Goal: Use online tool/utility: Use online tool/utility

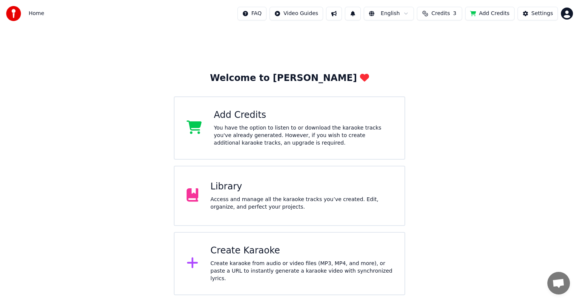
click at [288, 178] on div "Library Access and manage all the karaoke tracks you’ve created. Edit, organize…" at bounding box center [289, 196] width 231 height 60
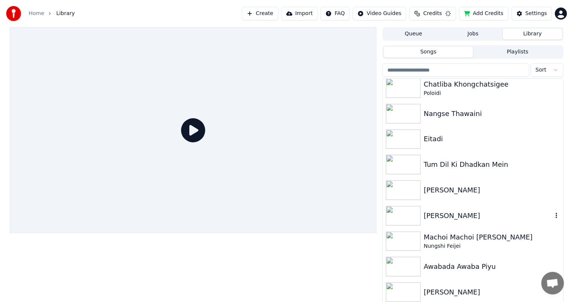
scroll to position [3, 0]
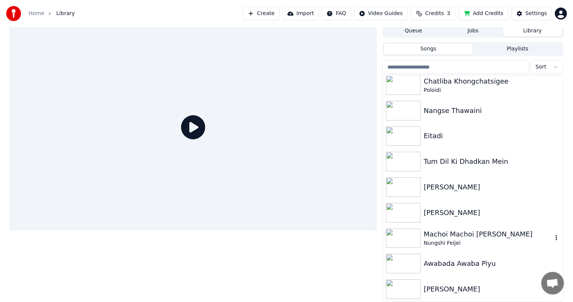
click at [416, 238] on img at bounding box center [403, 239] width 35 height 20
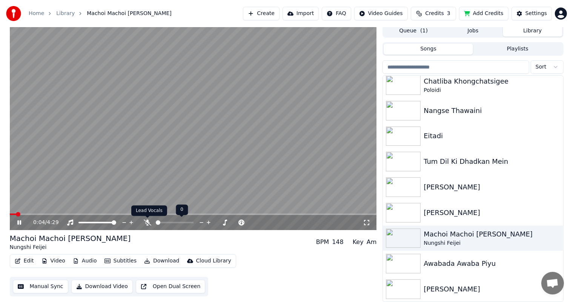
click at [145, 223] on icon at bounding box center [148, 223] width 8 height 6
click at [19, 223] on icon at bounding box center [25, 223] width 18 height 6
click at [25, 262] on button "Edit" at bounding box center [24, 261] width 25 height 11
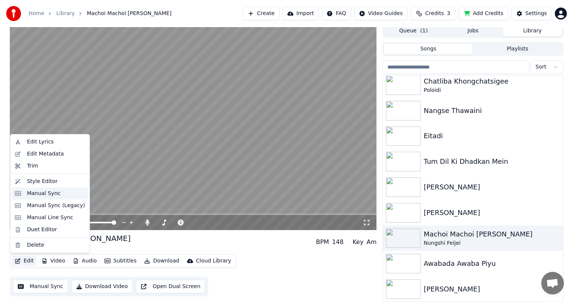
click at [44, 194] on div "Manual Sync" at bounding box center [44, 194] width 34 height 8
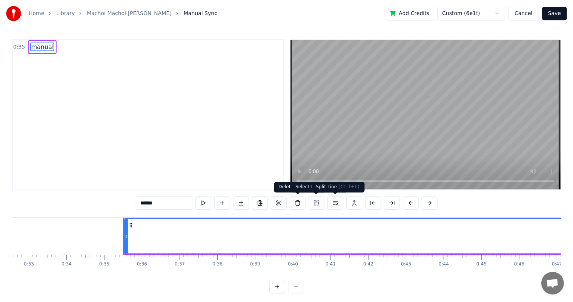
scroll to position [0, 1300]
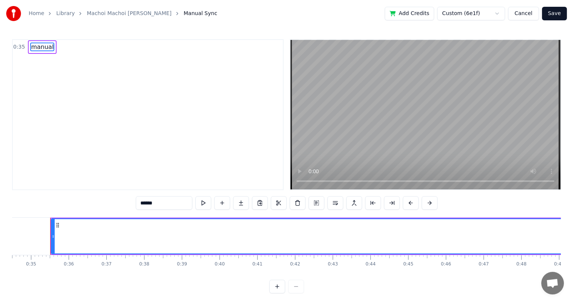
click at [57, 224] on circle at bounding box center [57, 224] width 0 height 0
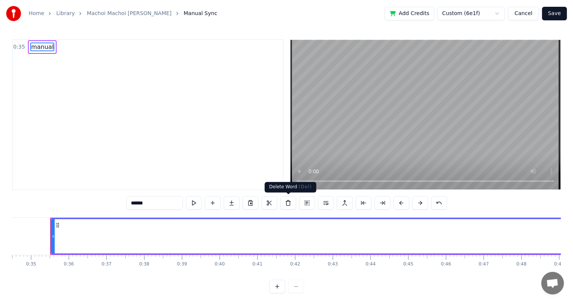
click at [286, 205] on button at bounding box center [288, 203] width 16 height 14
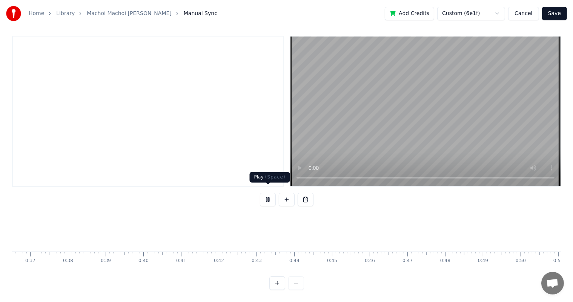
scroll to position [0, 1408]
click at [266, 198] on button at bounding box center [268, 200] width 16 height 14
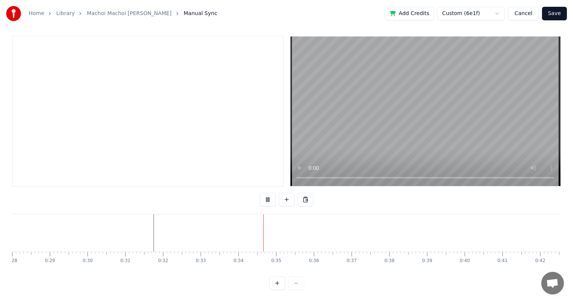
scroll to position [0, 1060]
click at [266, 193] on button at bounding box center [268, 200] width 16 height 14
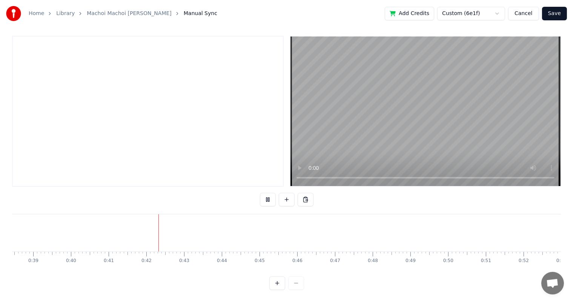
scroll to position [0, 1534]
